Goal: Task Accomplishment & Management: Complete application form

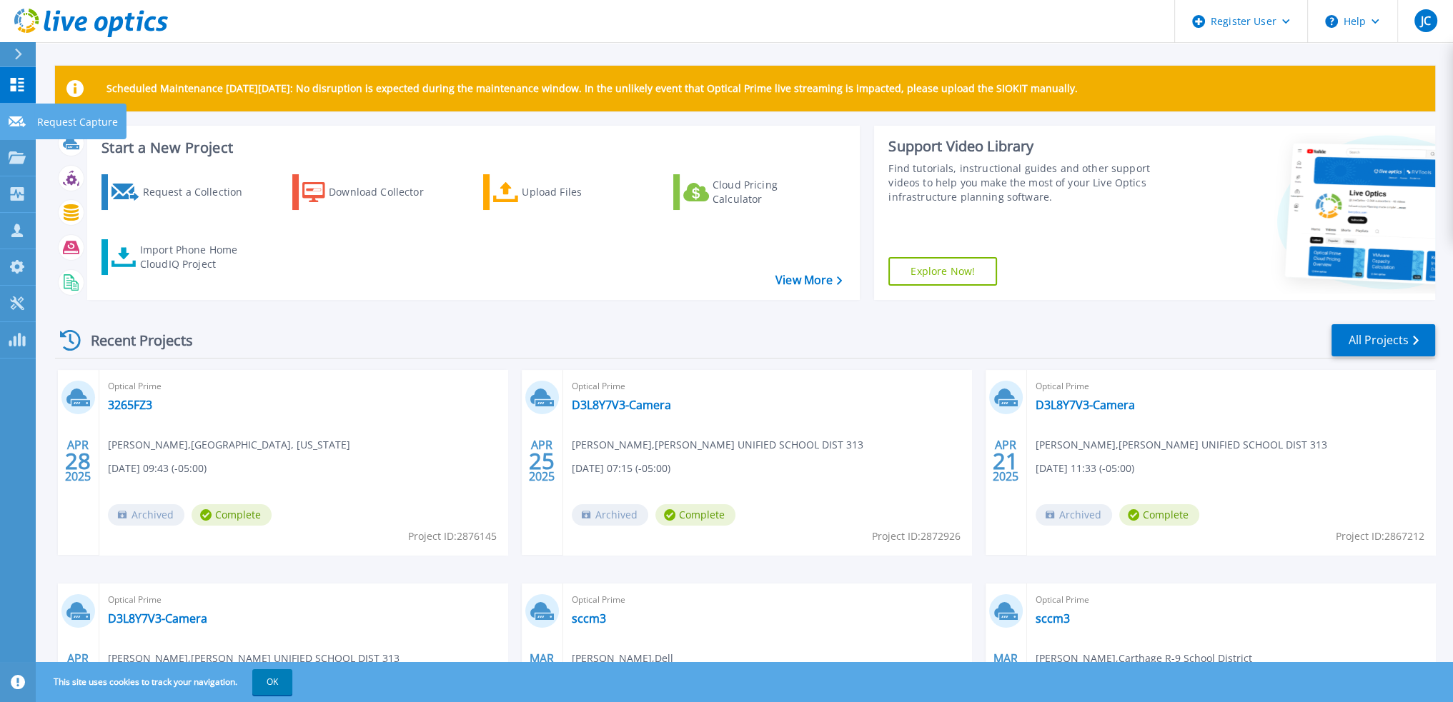
click at [19, 127] on div at bounding box center [17, 120] width 17 height 13
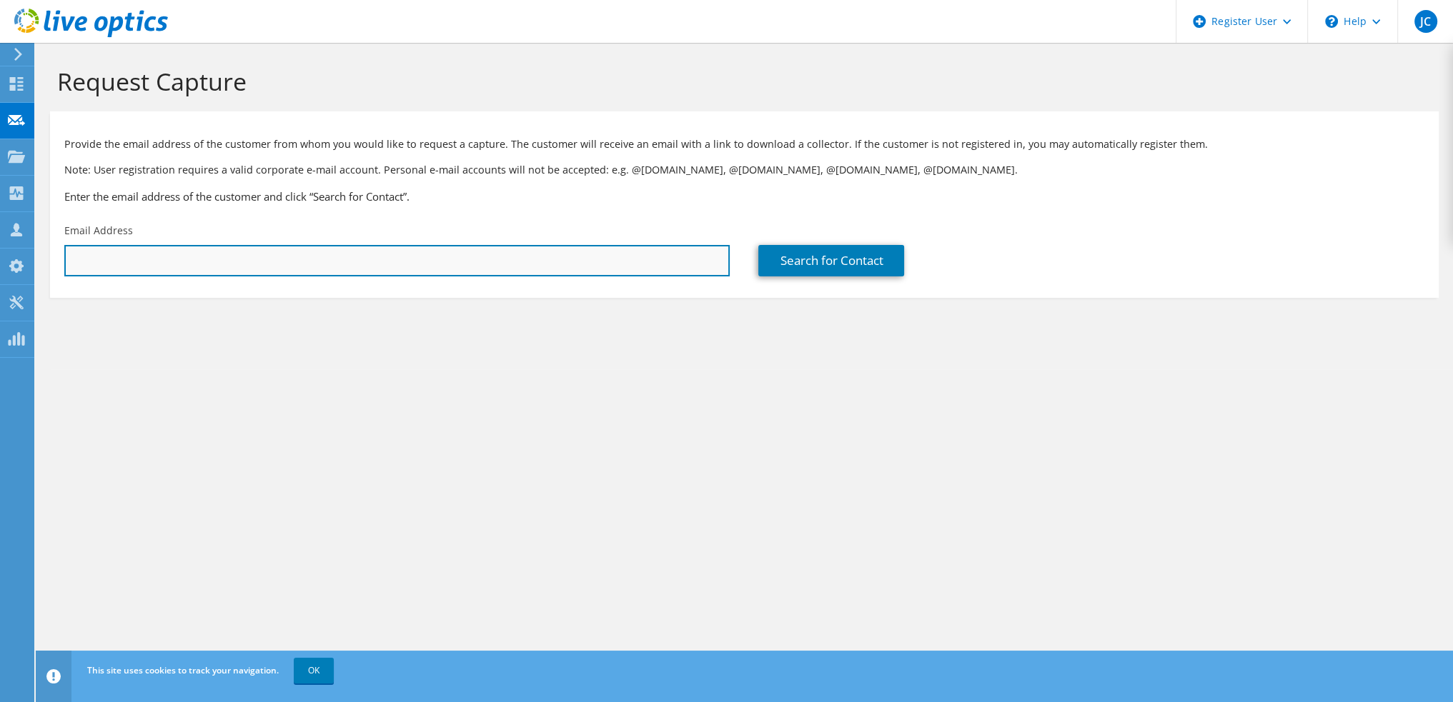
click at [274, 259] on input "text" at bounding box center [396, 260] width 665 height 31
paste input "wcrom@eastbaytire.com"
type input "wcrom@eastbaytire.com"
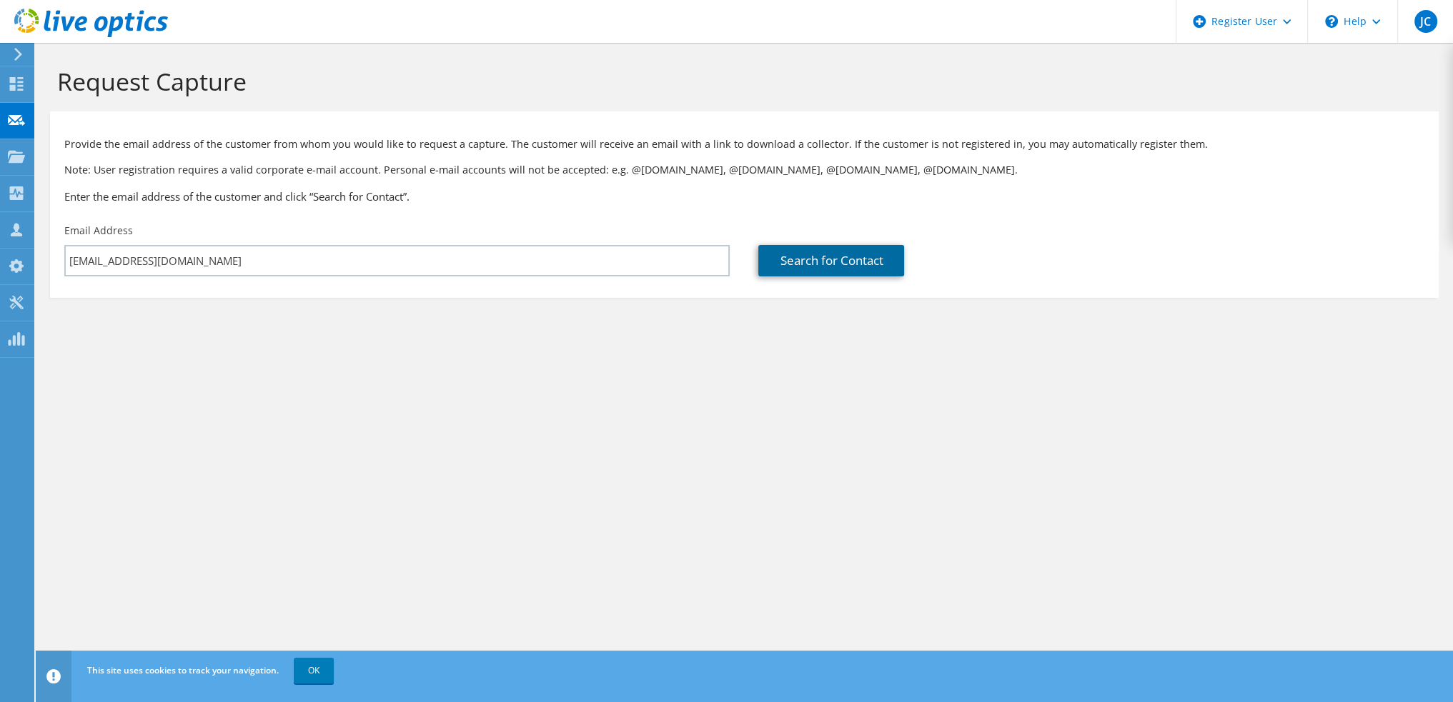
click at [836, 256] on link "Search for Contact" at bounding box center [831, 260] width 146 height 31
type input "EAST BAY TIRE CO"
type input "Will"
type input "Crom"
type input "United States"
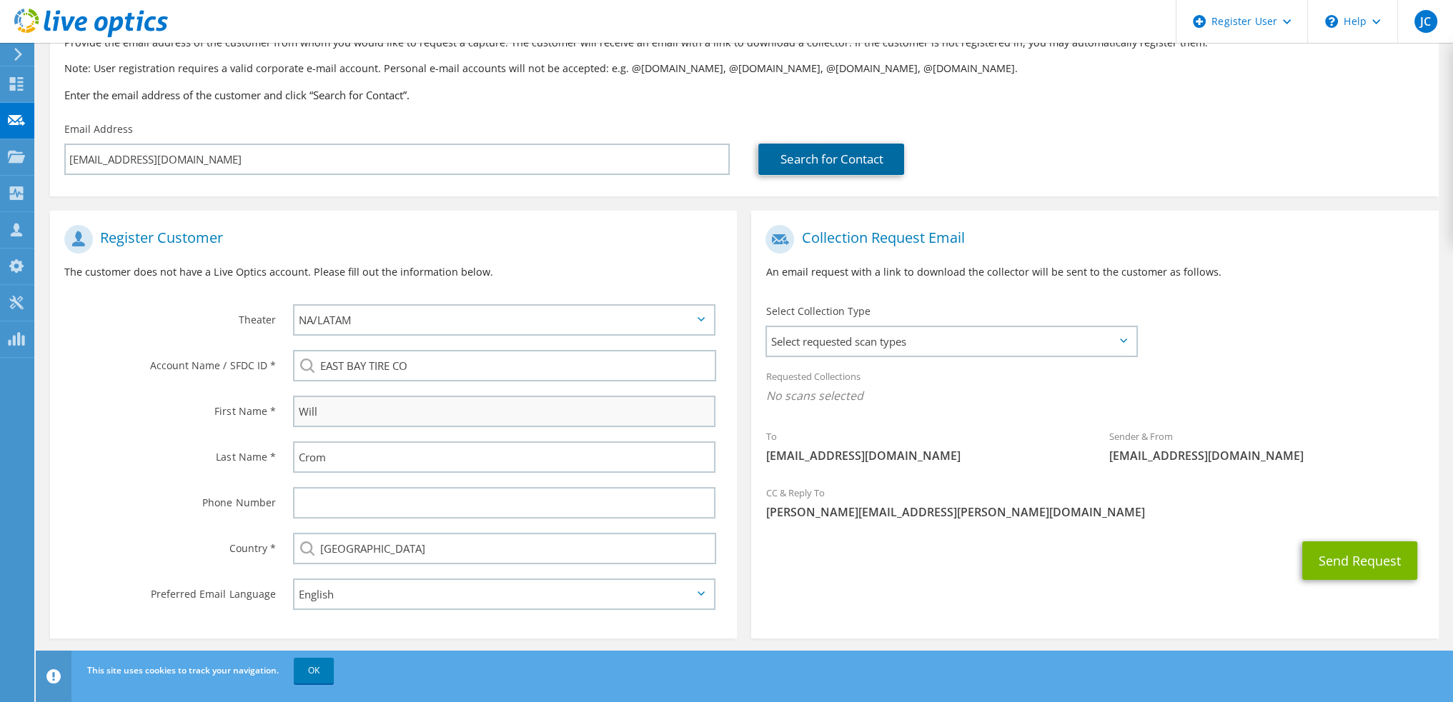
scroll to position [105, 0]
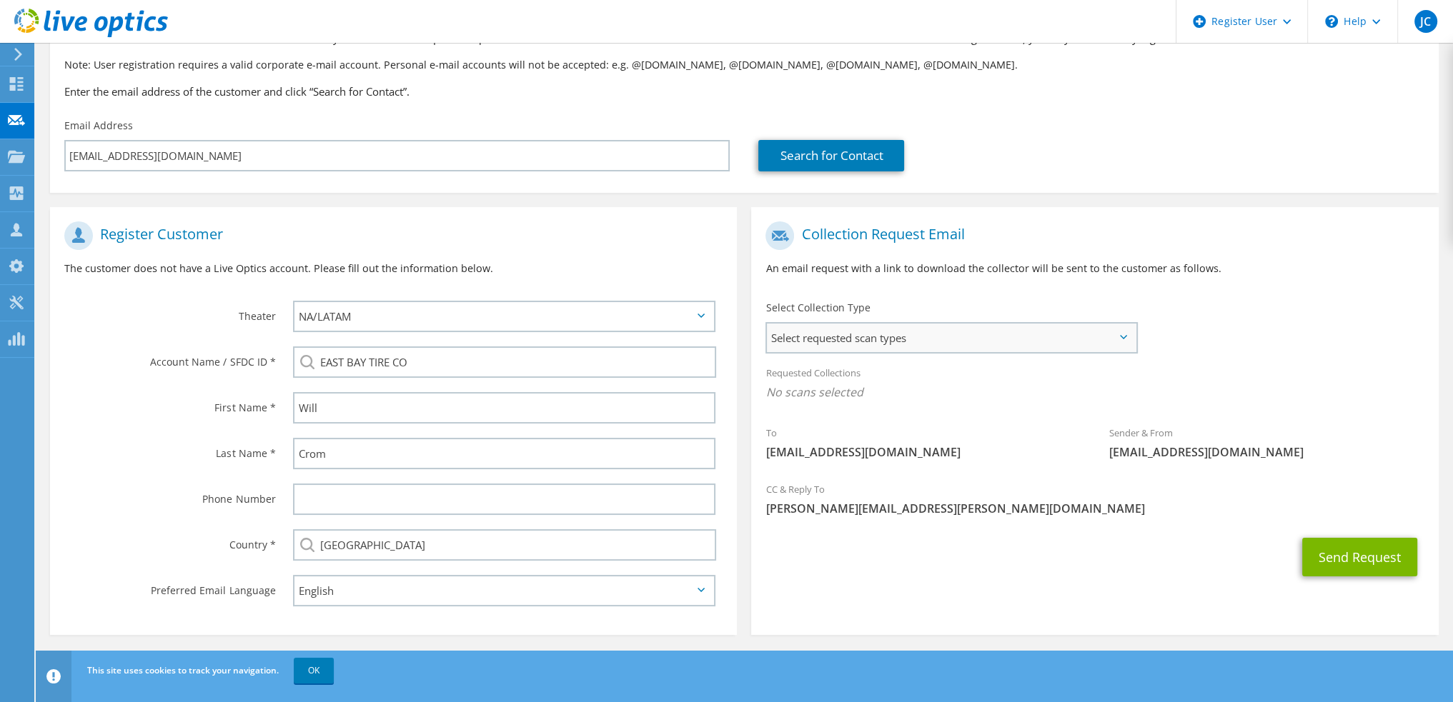
click at [932, 334] on span "Select requested scan types" at bounding box center [951, 338] width 369 height 29
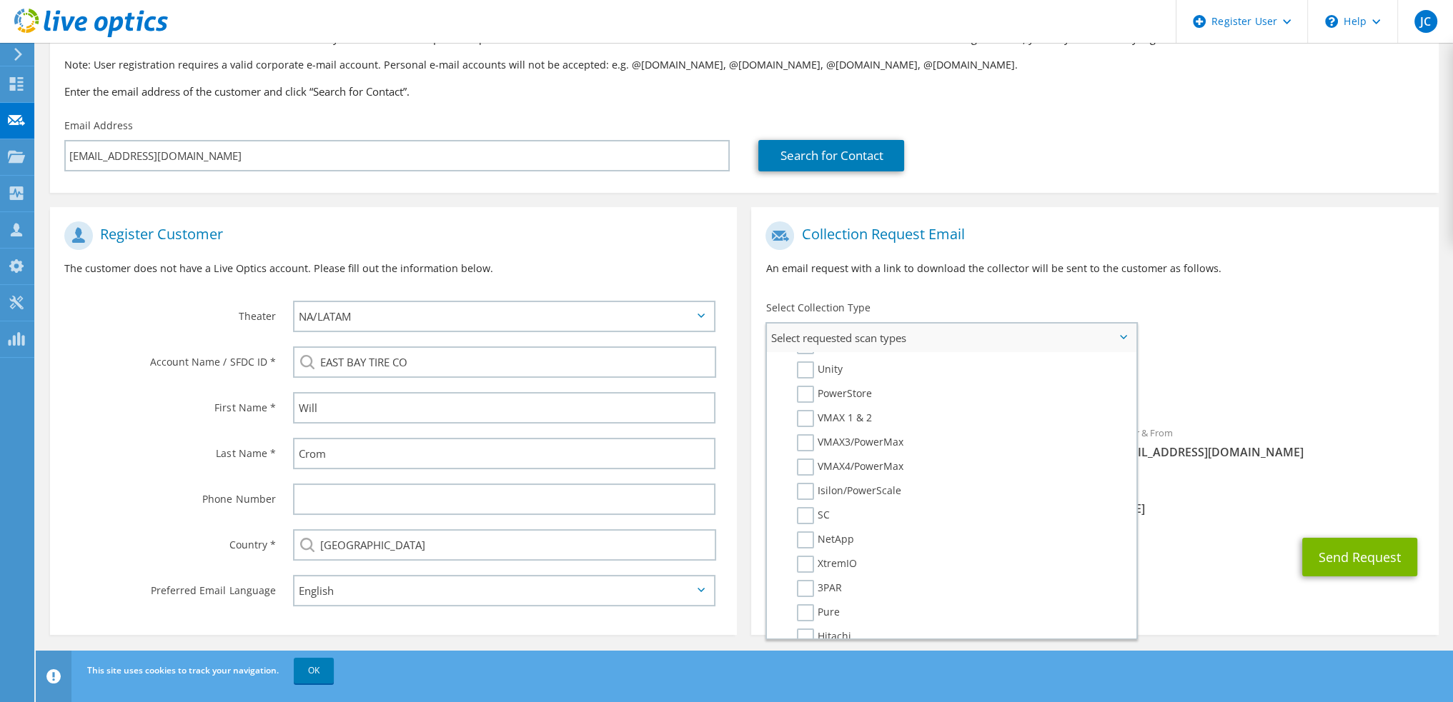
scroll to position [0, 0]
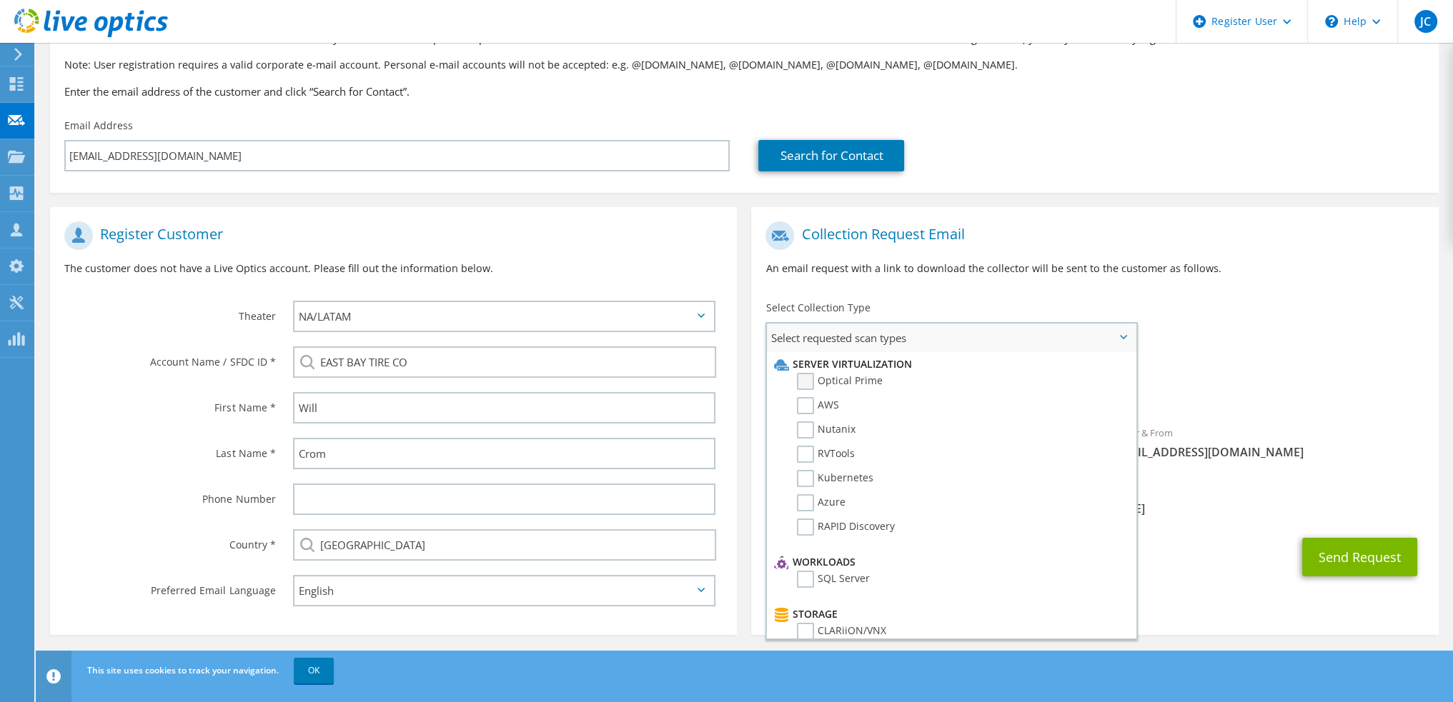
click at [812, 382] on label "Optical Prime" at bounding box center [840, 381] width 86 height 17
click at [0, 0] on input "Optical Prime" at bounding box center [0, 0] width 0 height 0
click at [1228, 349] on div "To wcrom@eastbaytire.com Sender & From liveoptics@liveoptics.com" at bounding box center [1094, 346] width 687 height 264
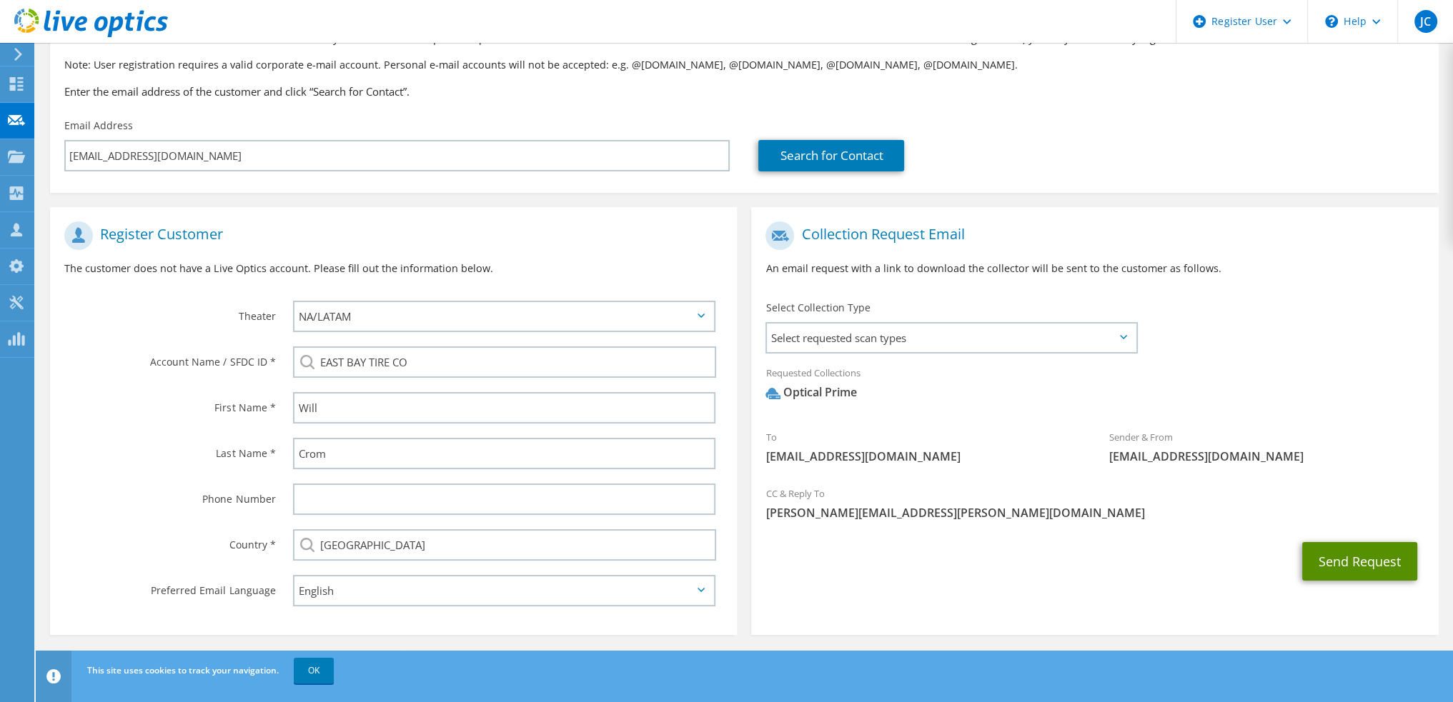
click at [1378, 567] on button "Send Request" at bounding box center [1359, 561] width 115 height 39
